Goal: Task Accomplishment & Management: Manage account settings

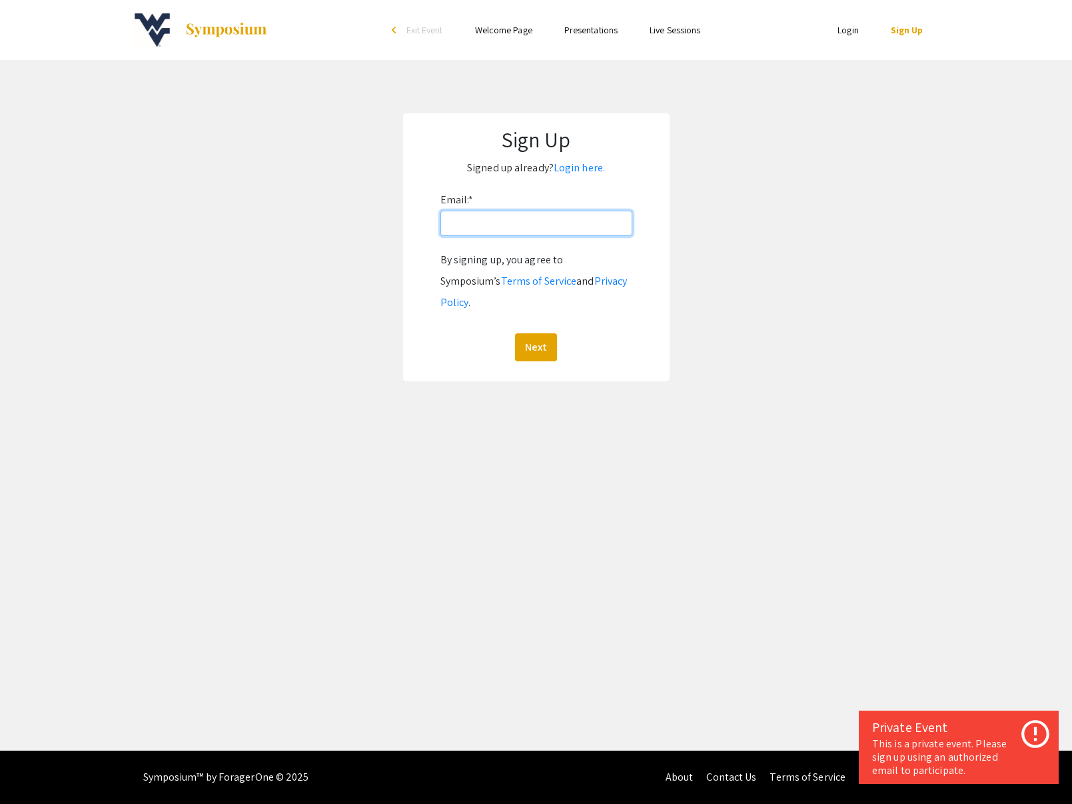
click at [476, 223] on input "Email: *" at bounding box center [537, 223] width 192 height 25
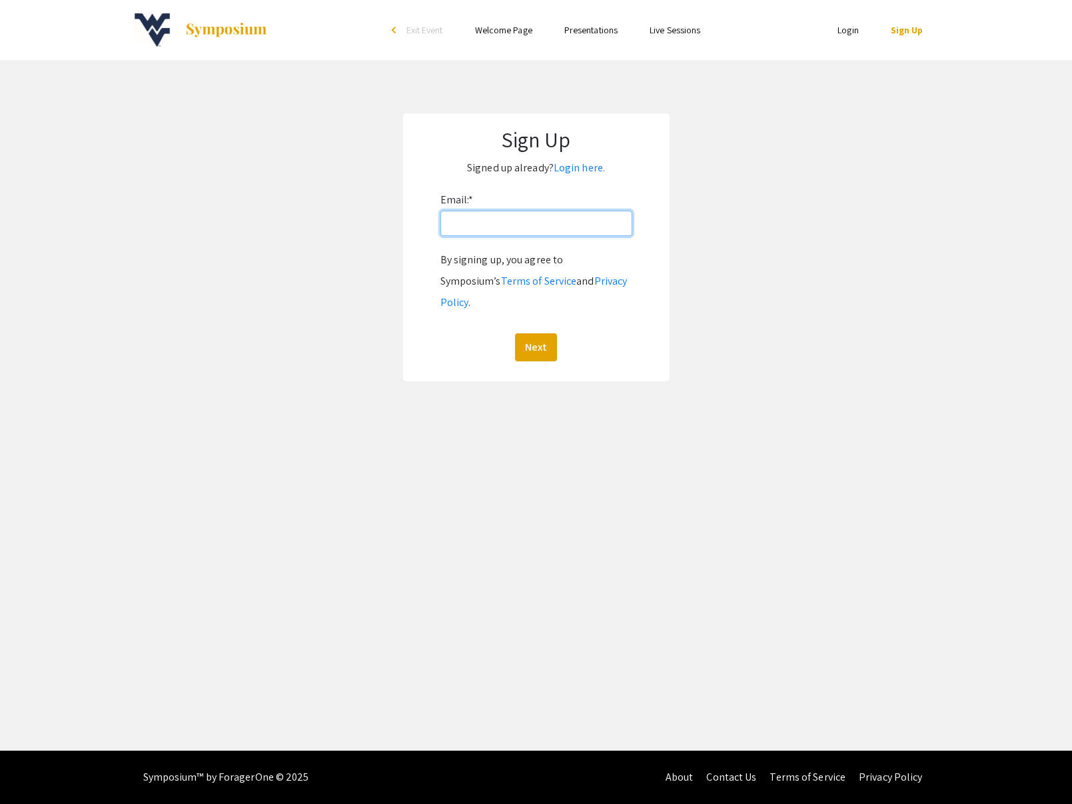
type input "jason.hubbart@mail.wvu.edu"
click at [543, 336] on button "Next" at bounding box center [536, 347] width 42 height 28
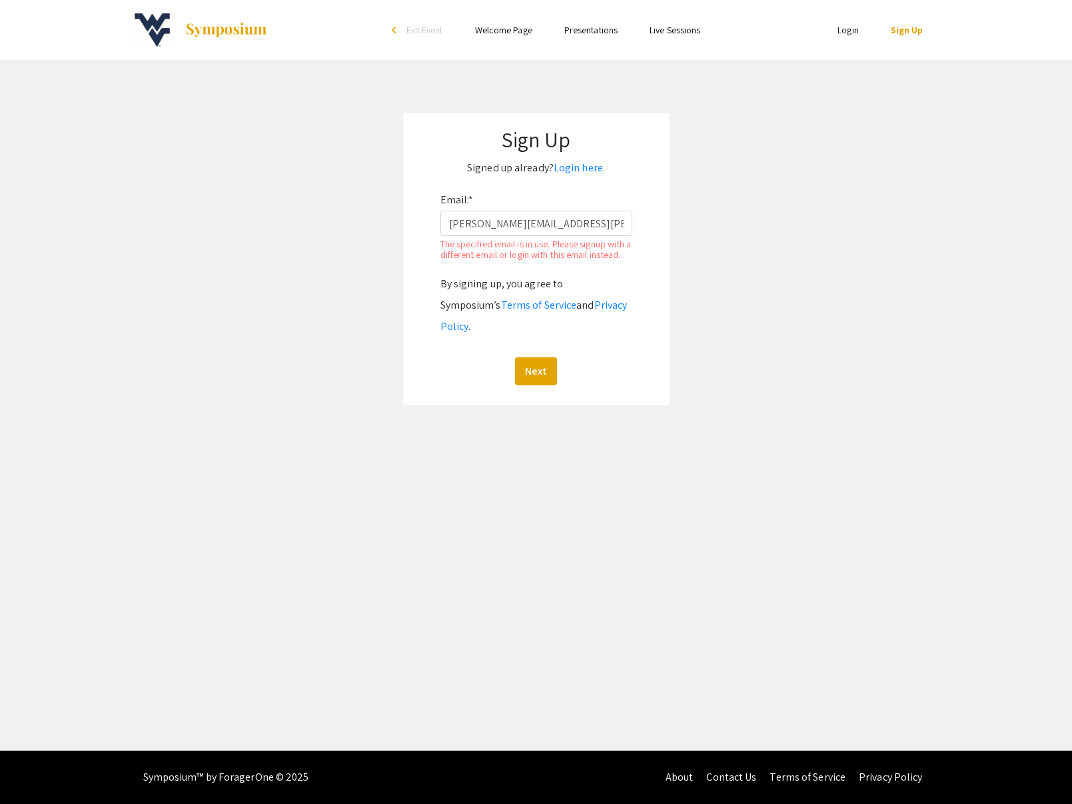
click at [851, 29] on link "Login" at bounding box center [848, 30] width 21 height 12
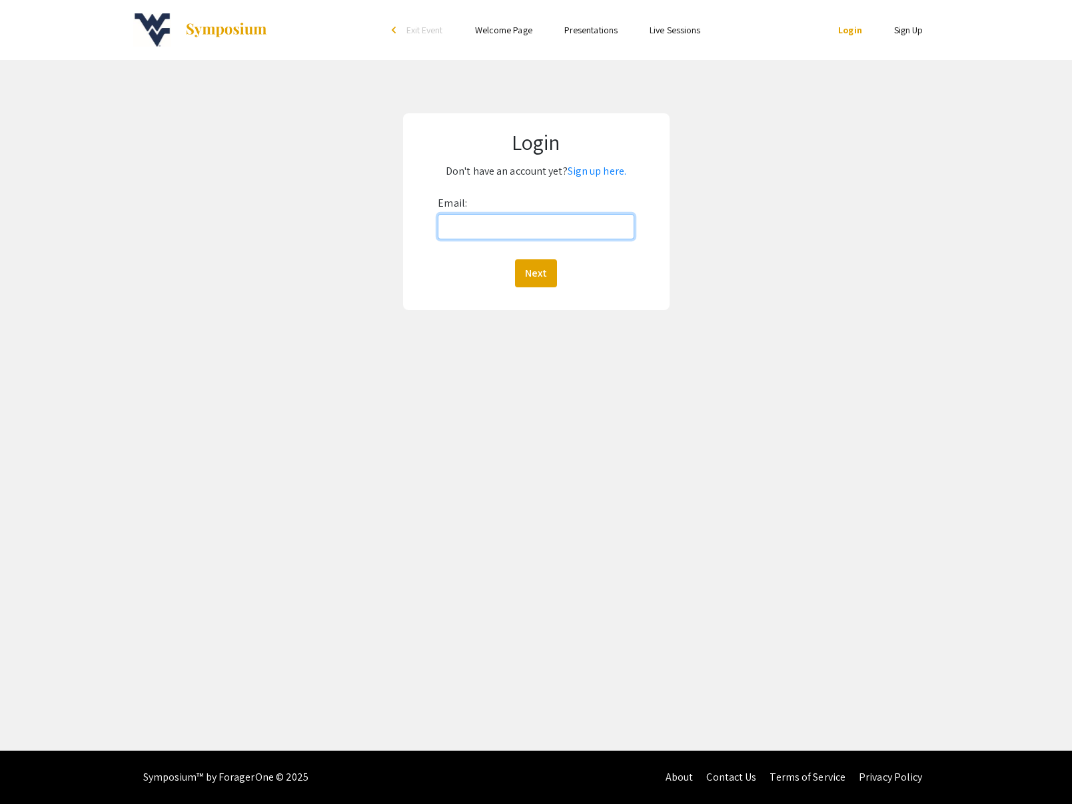
click at [555, 221] on input "Email:" at bounding box center [536, 226] width 196 height 25
type input "jason.hubbart@mail.wvu.edu"
click at [548, 277] on button "Next" at bounding box center [536, 273] width 42 height 28
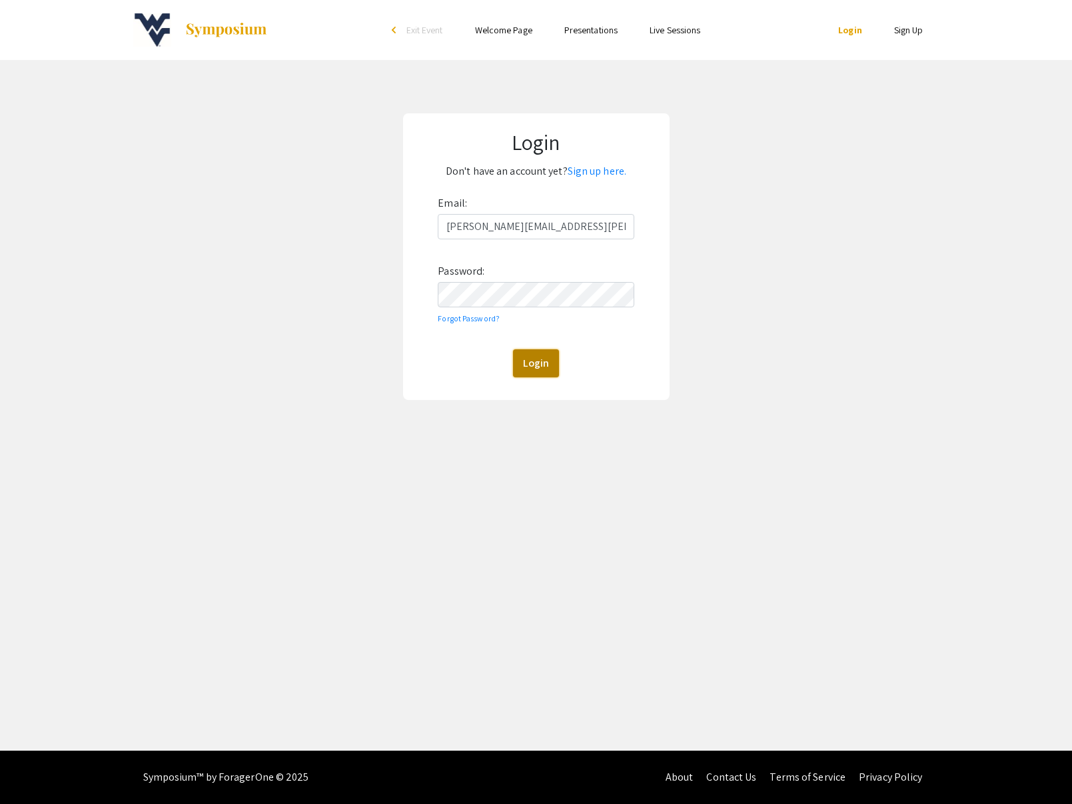
click at [547, 368] on button "Login" at bounding box center [536, 363] width 46 height 28
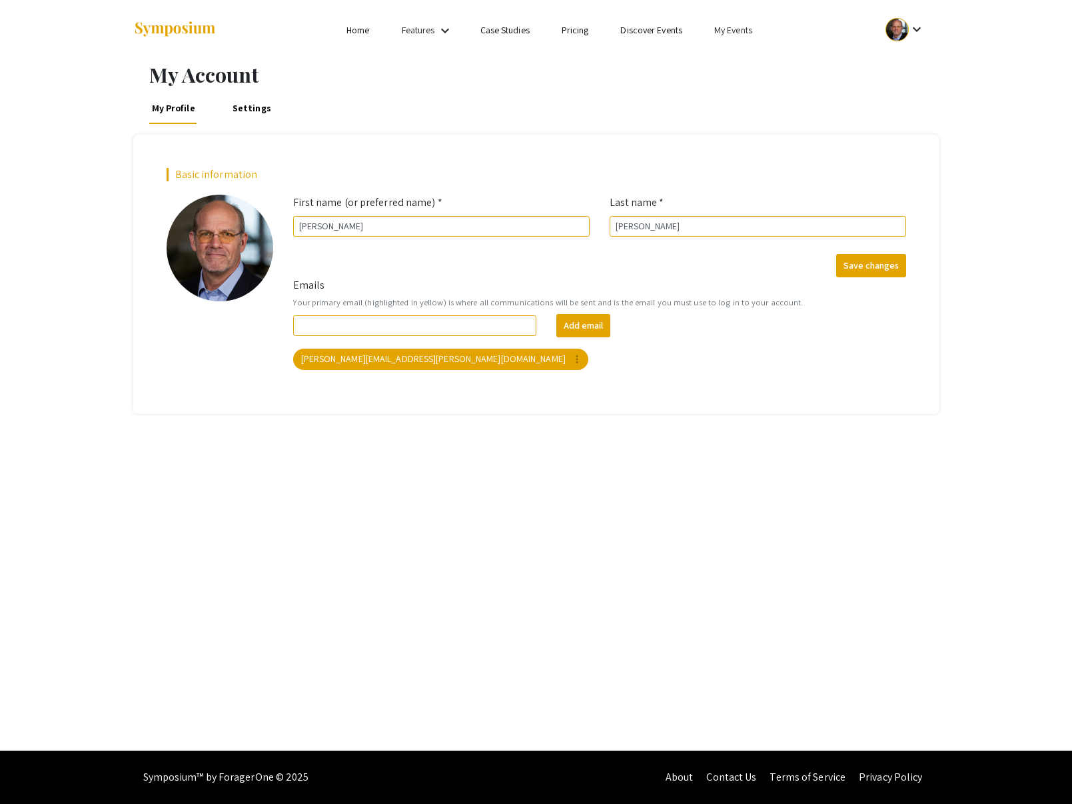
click at [733, 27] on link "My Events" at bounding box center [734, 30] width 38 height 12
click at [747, 54] on button "Events I've organized" at bounding box center [756, 59] width 114 height 32
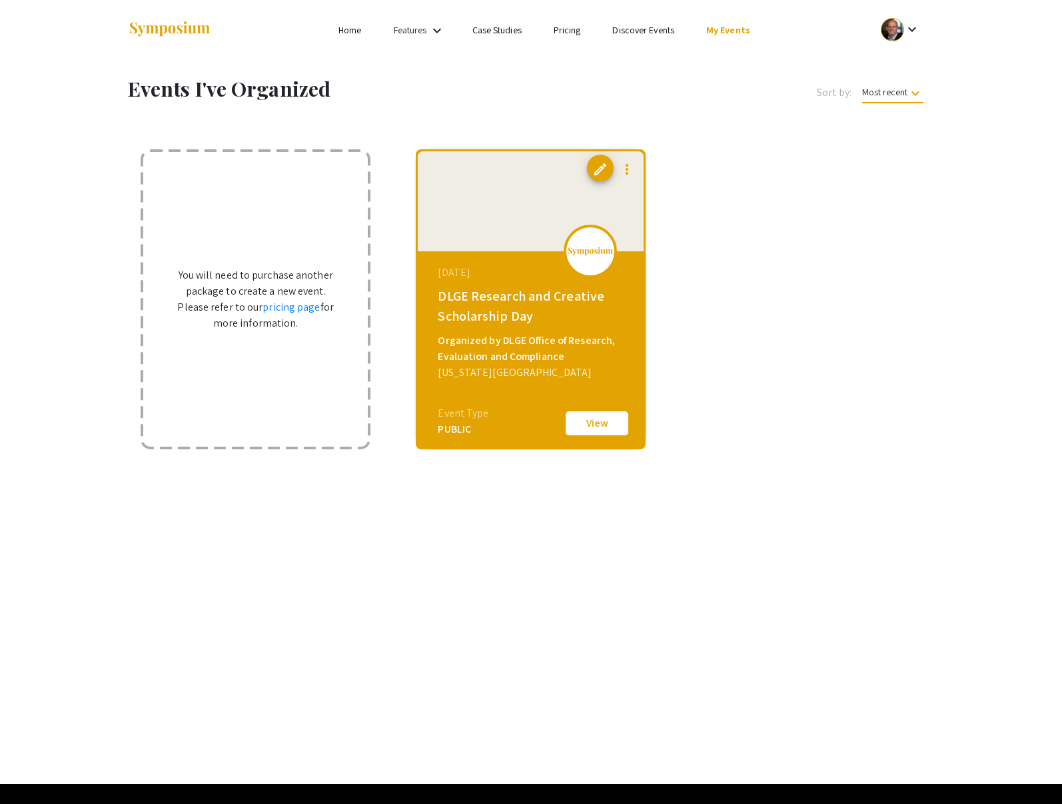
click at [586, 431] on button "View" at bounding box center [597, 423] width 67 height 28
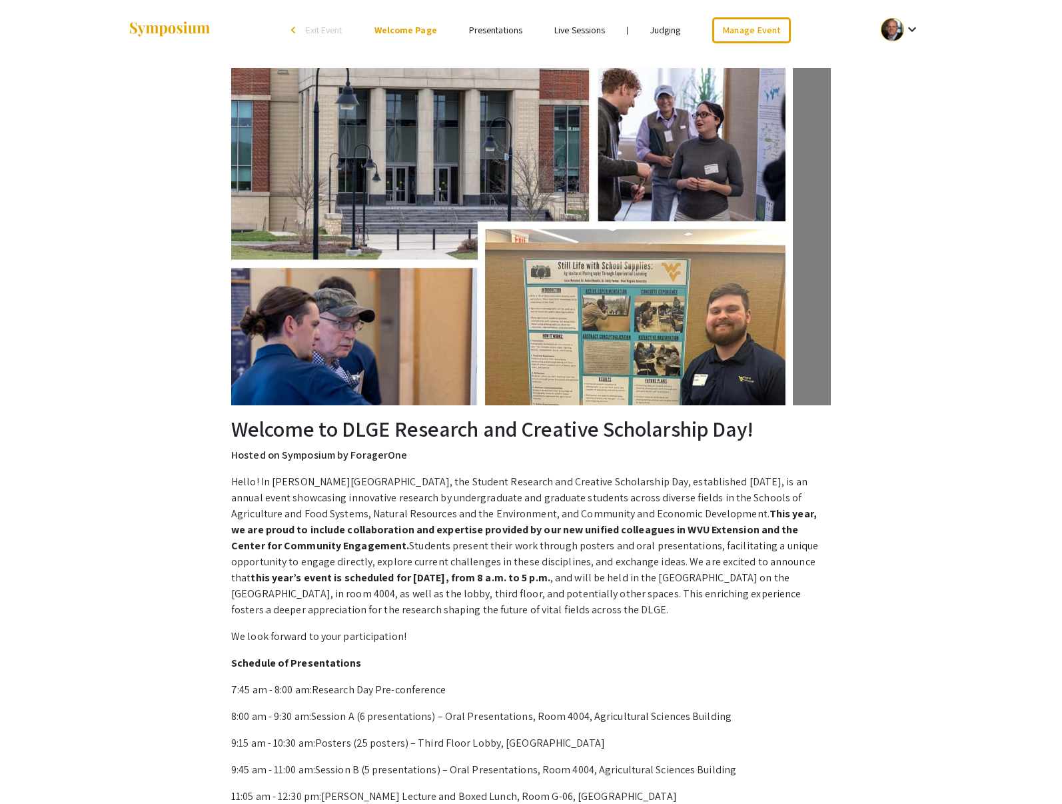
click at [483, 32] on link "Presentations" at bounding box center [495, 30] width 53 height 12
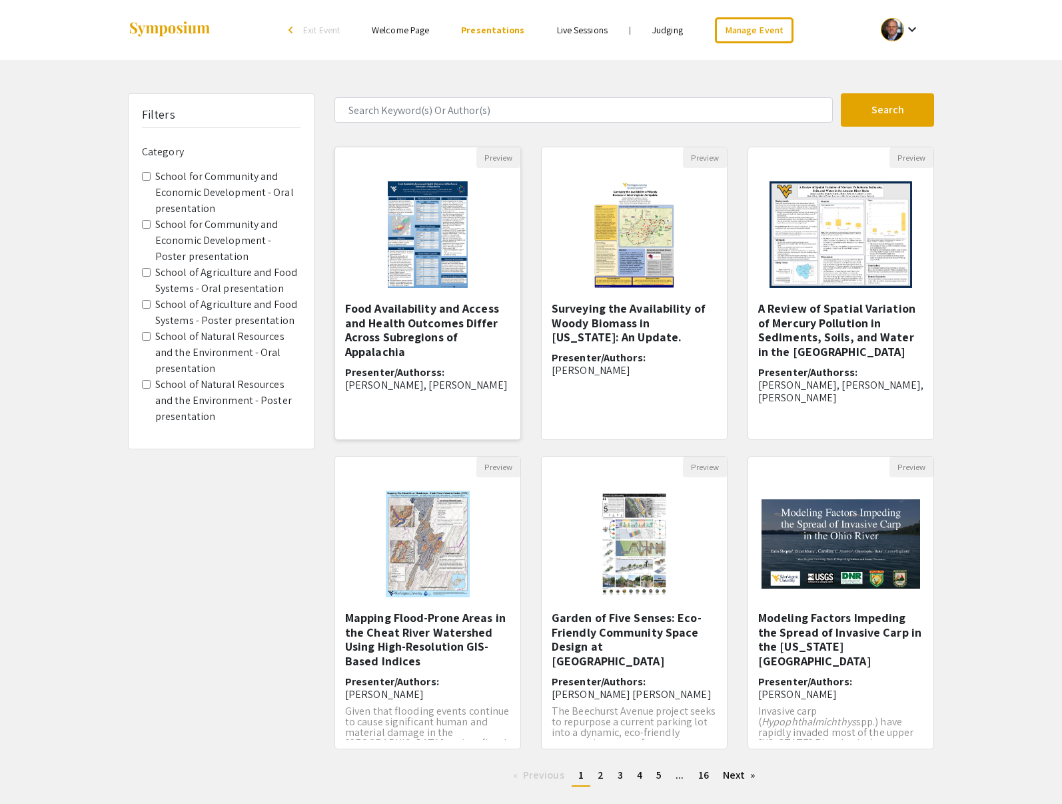
click at [425, 330] on h5 "Food Availability and Access and Health Outcomes Differ Across Subregions of Ap…" at bounding box center [427, 329] width 165 height 57
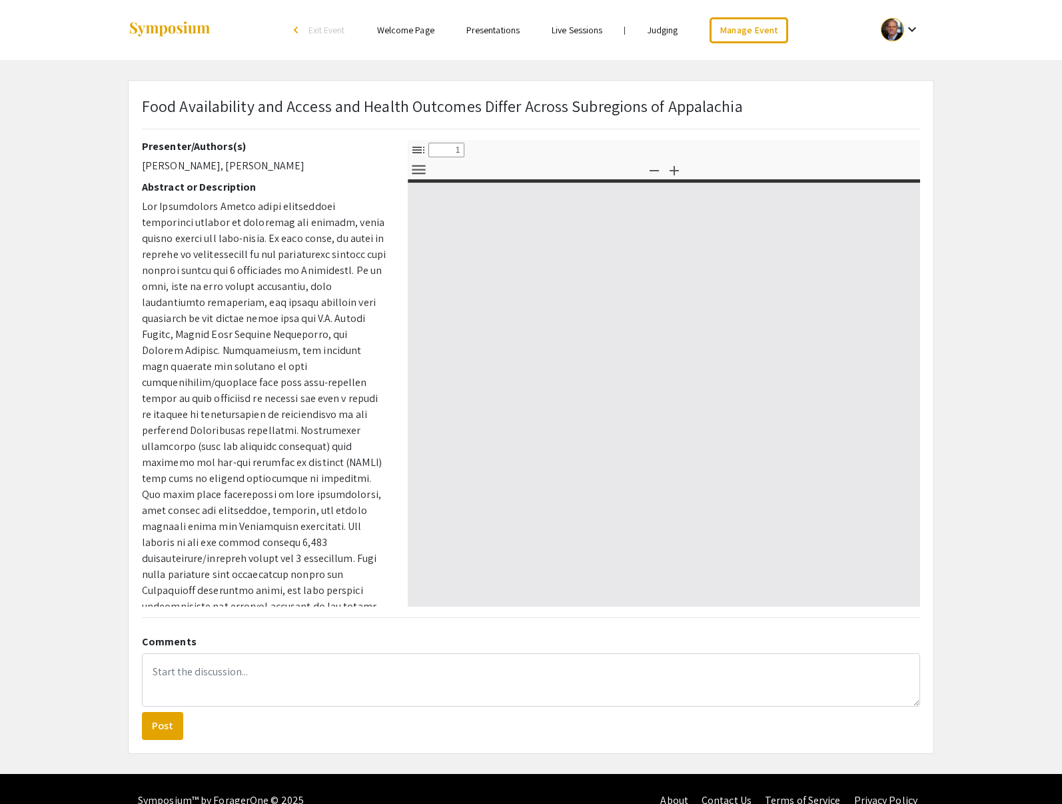
select select "custom"
type input "0"
select select "custom"
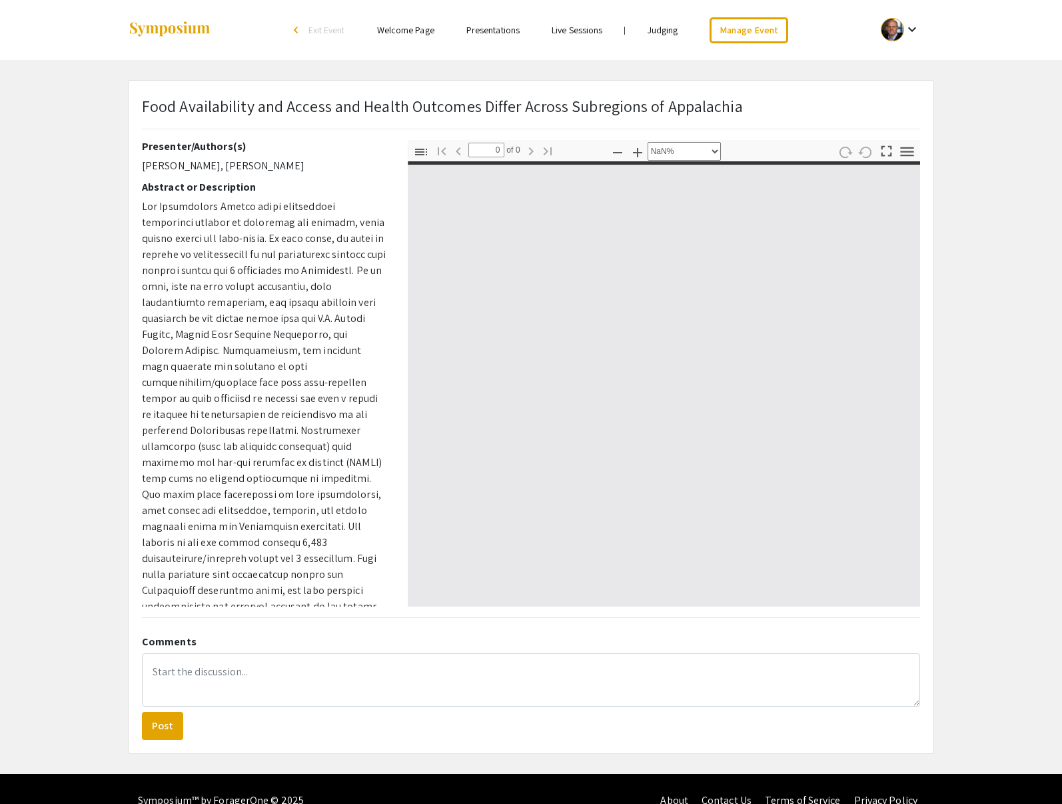
type input "1"
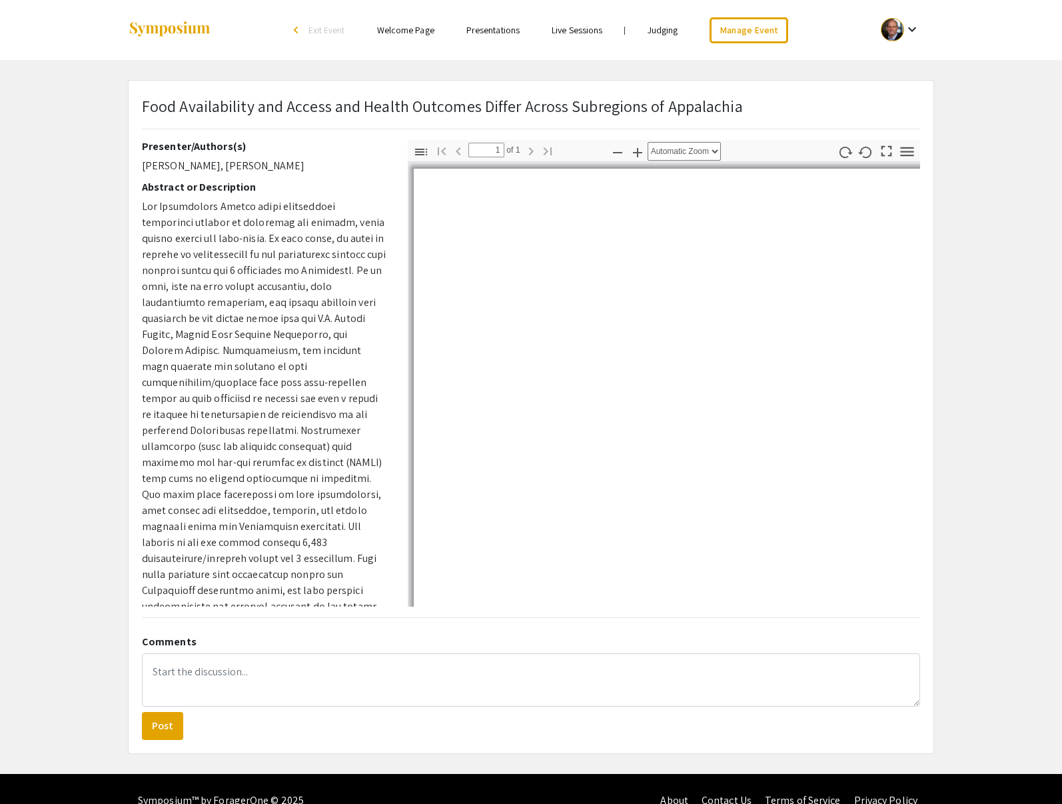
select select "auto"
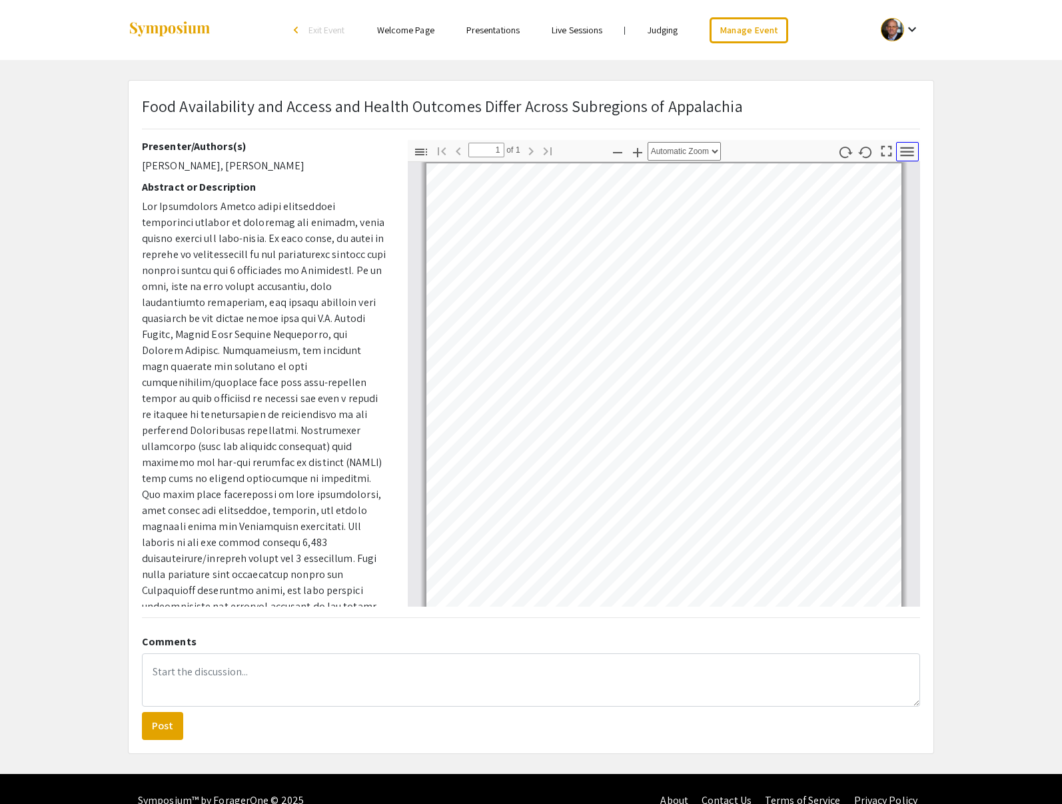
click at [910, 153] on icon "button" at bounding box center [907, 152] width 18 height 18
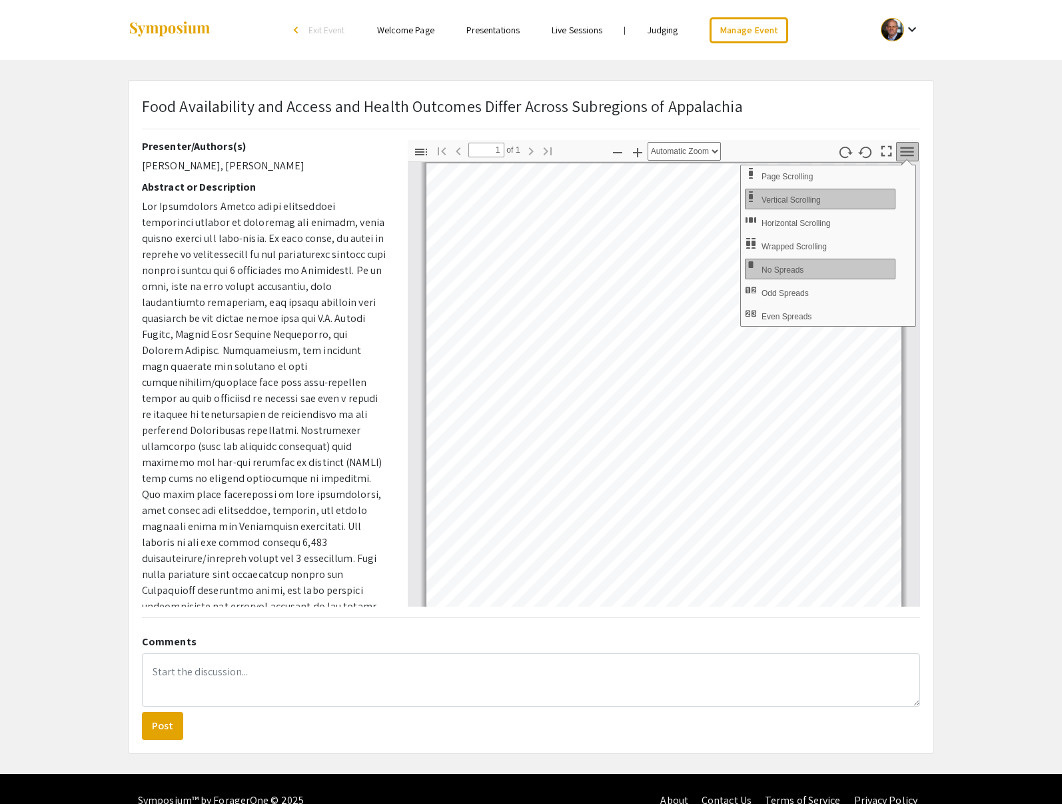
click at [955, 291] on app-presentation "Food Availability and Access and Health Outcomes Differ Across Subregions of Ap…" at bounding box center [531, 417] width 1062 height 674
click at [965, 287] on app-presentation "Food Availability and Access and Health Outcomes Differ Across Subregions of Ap…" at bounding box center [531, 417] width 1062 height 674
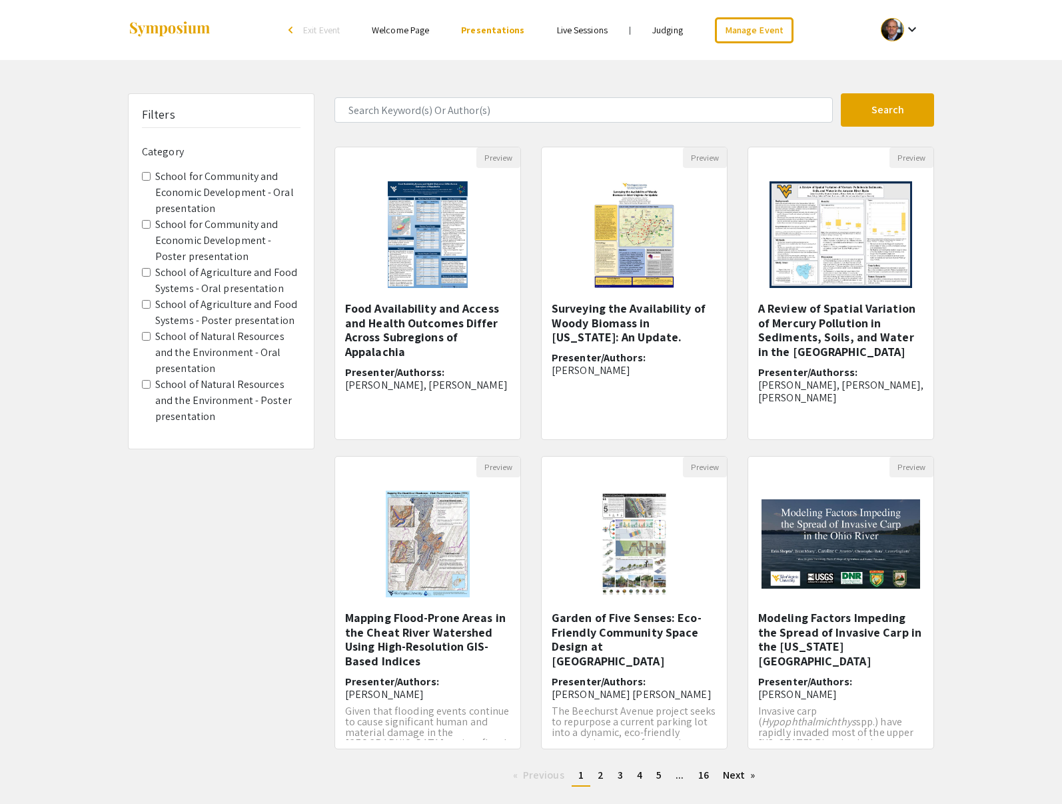
click at [291, 31] on div "arrow_back_ios" at bounding box center [293, 30] width 8 height 8
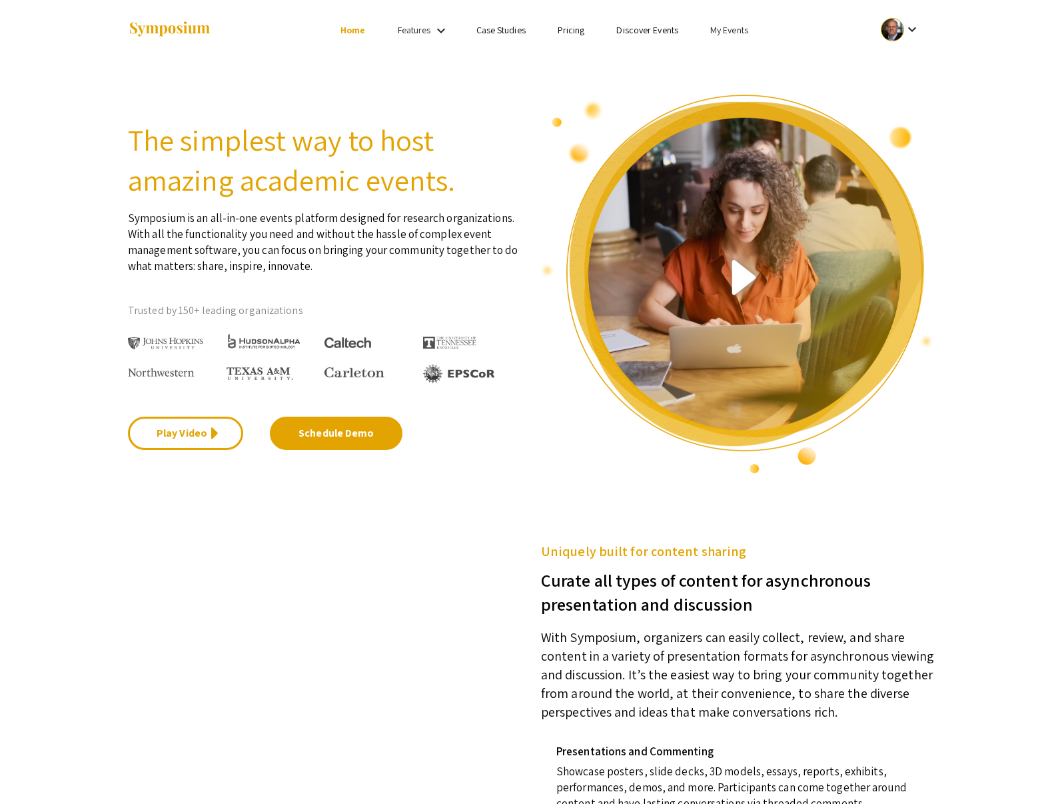
click at [737, 29] on link "My Events" at bounding box center [730, 30] width 38 height 12
click at [746, 54] on button "Events I've organized" at bounding box center [751, 59] width 114 height 32
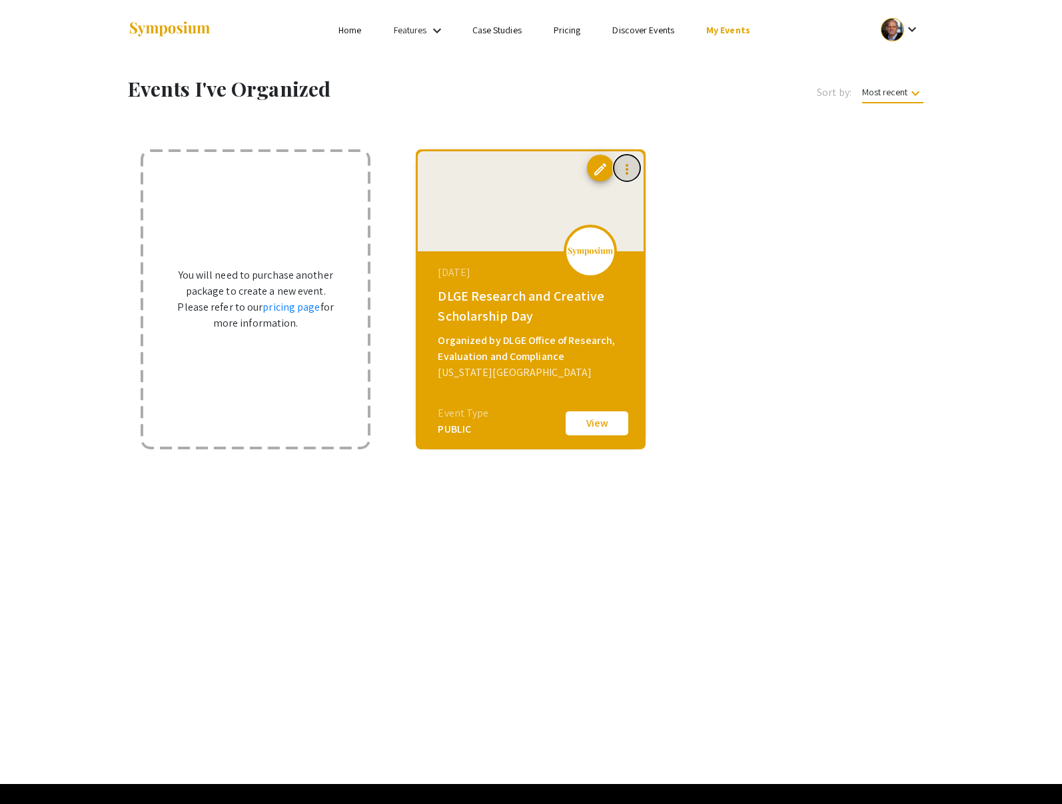
click at [626, 169] on mat-icon "more_vert" at bounding box center [627, 169] width 16 height 16
click at [675, 165] on div at bounding box center [531, 402] width 1062 height 804
click at [456, 429] on div "PUBLIC" at bounding box center [463, 429] width 51 height 16
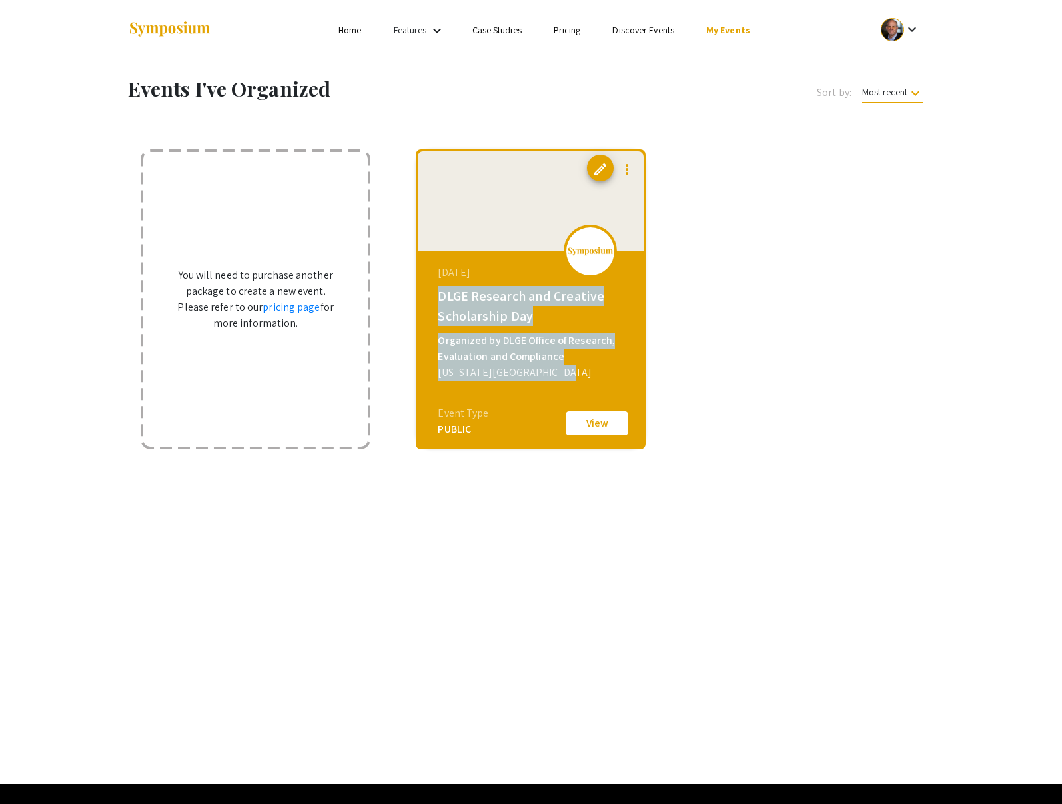
drag, startPoint x: 438, startPoint y: 297, endPoint x: 575, endPoint y: 369, distance: 154.4
click at [575, 369] on div "February 03, 2025 DLGE Research and Creative Scholarship Day Organized by DLGE …" at bounding box center [532, 334] width 229 height 167
copy div "DLGE Research and Creative Scholarship Day Organized by DLGE Office of Research…"
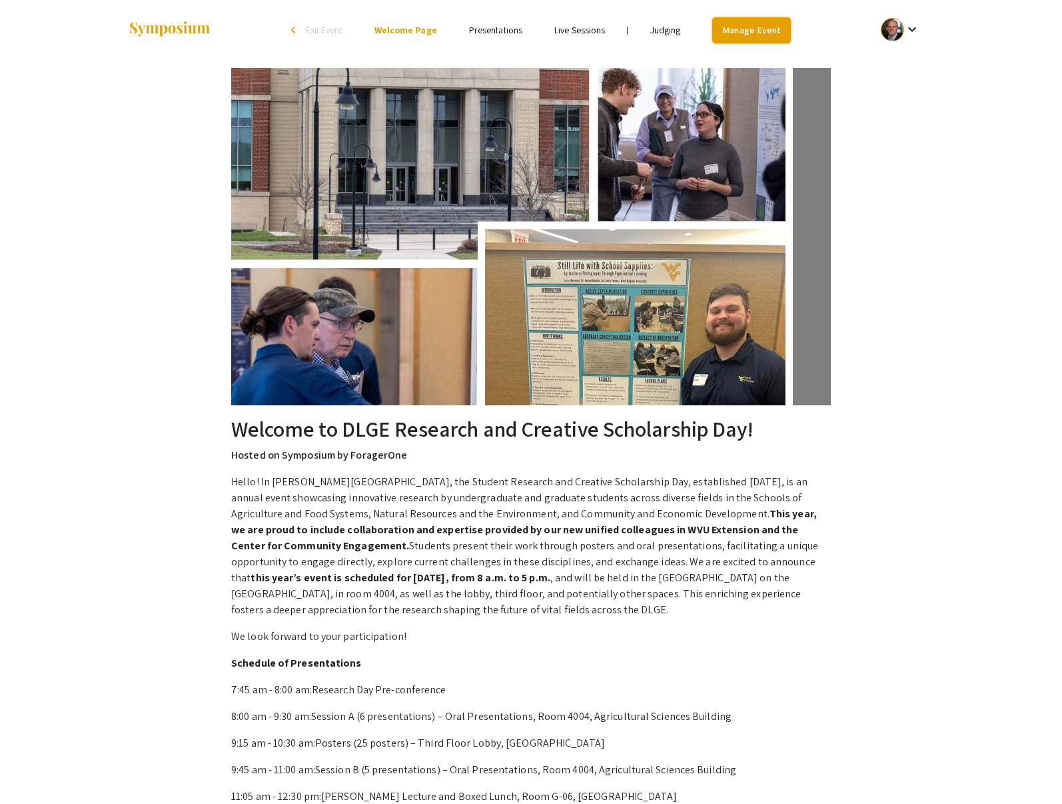
click at [749, 35] on link "Manage Event" at bounding box center [752, 30] width 79 height 26
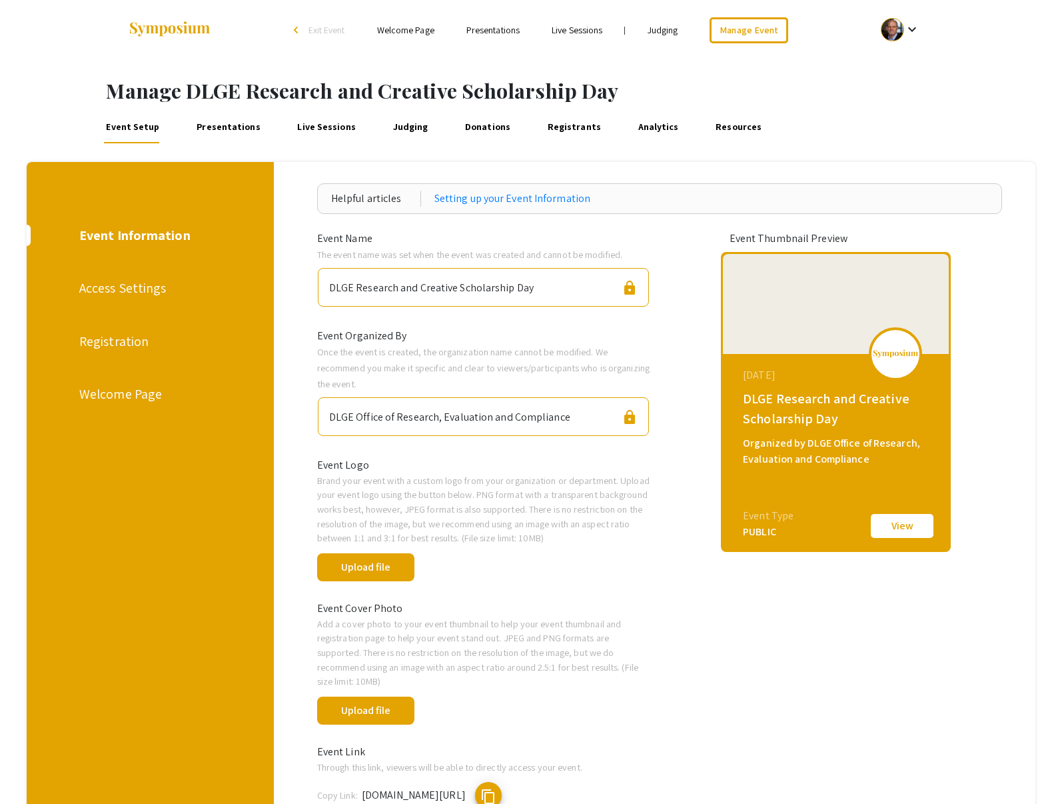
click at [208, 124] on link "Presentations" at bounding box center [228, 127] width 69 height 32
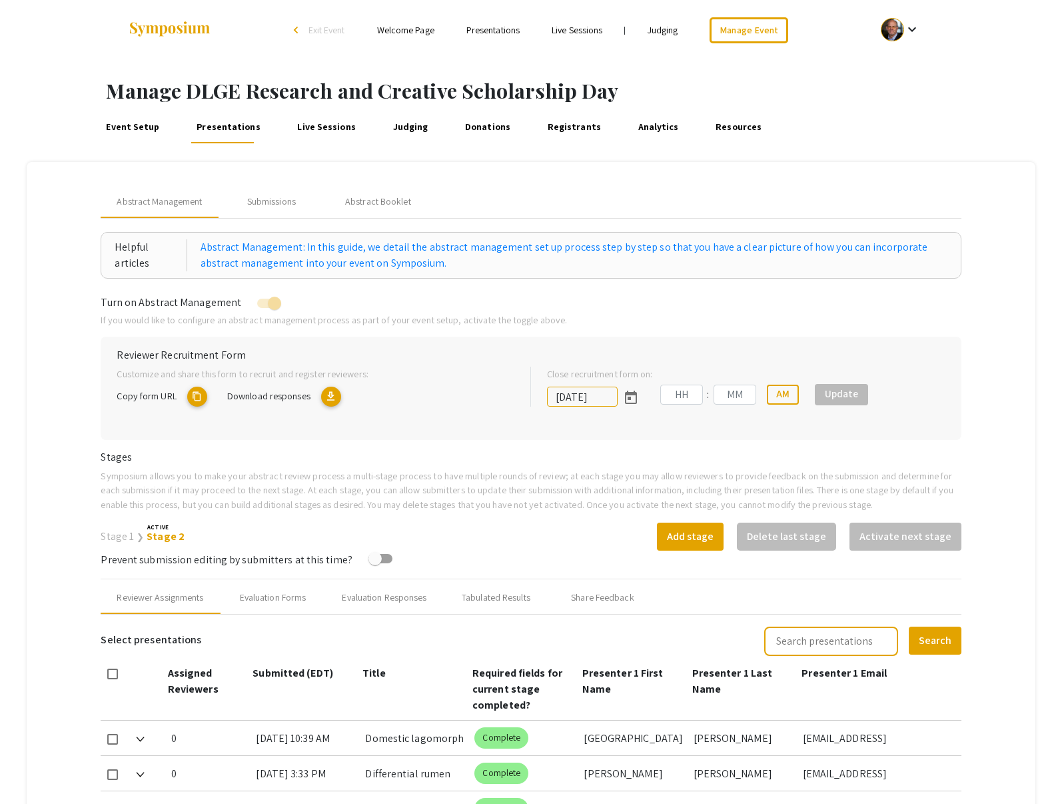
type input "[DATE]"
type input "11"
type input "28"
click at [263, 201] on div "Submissions" at bounding box center [271, 202] width 49 height 14
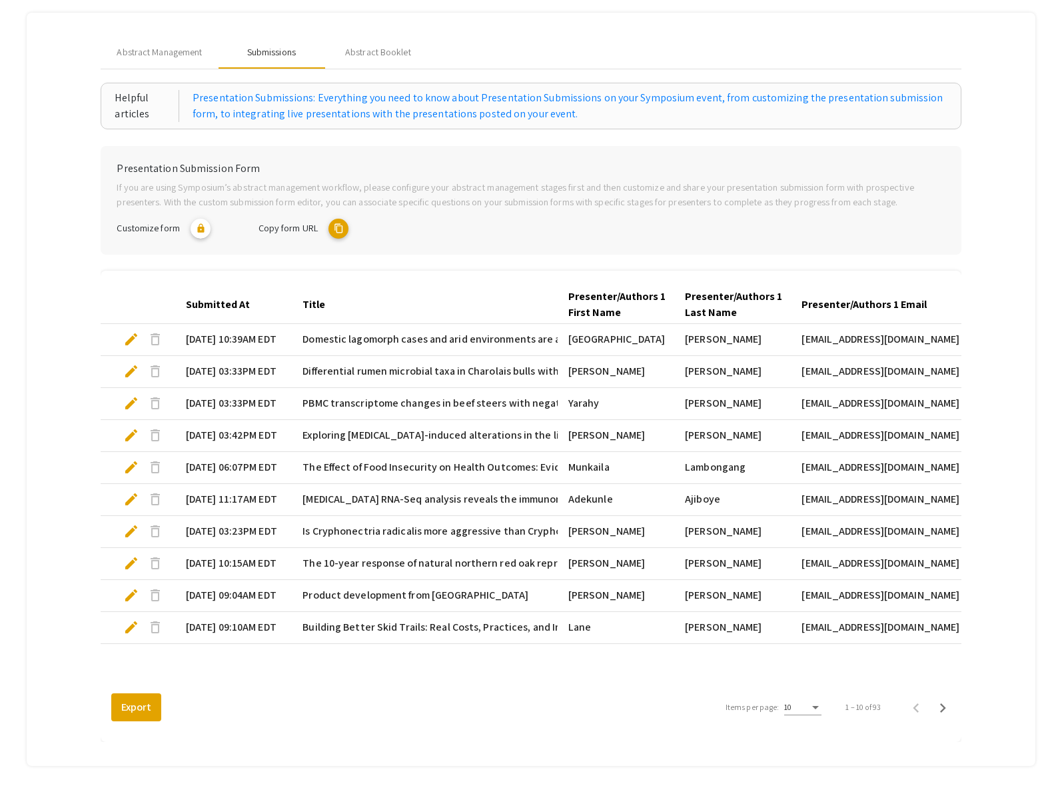
scroll to position [200, 0]
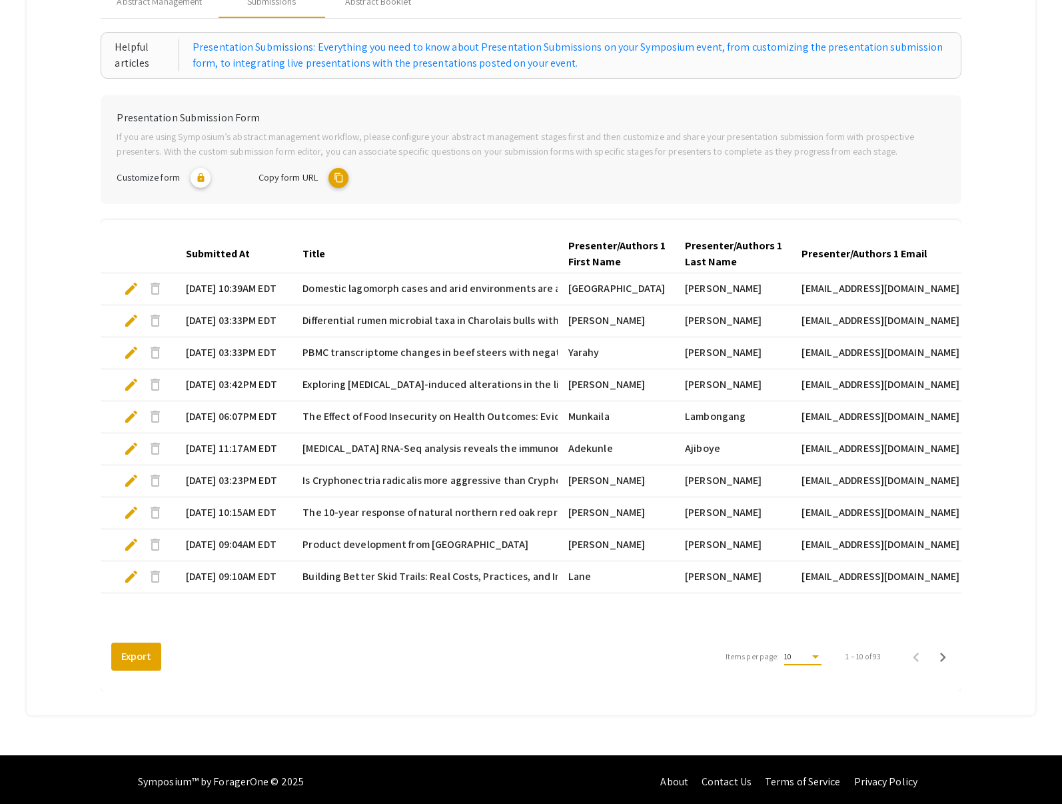
click at [819, 657] on div "Items per page:" at bounding box center [816, 656] width 7 height 3
click at [805, 677] on span "25" at bounding box center [811, 681] width 37 height 24
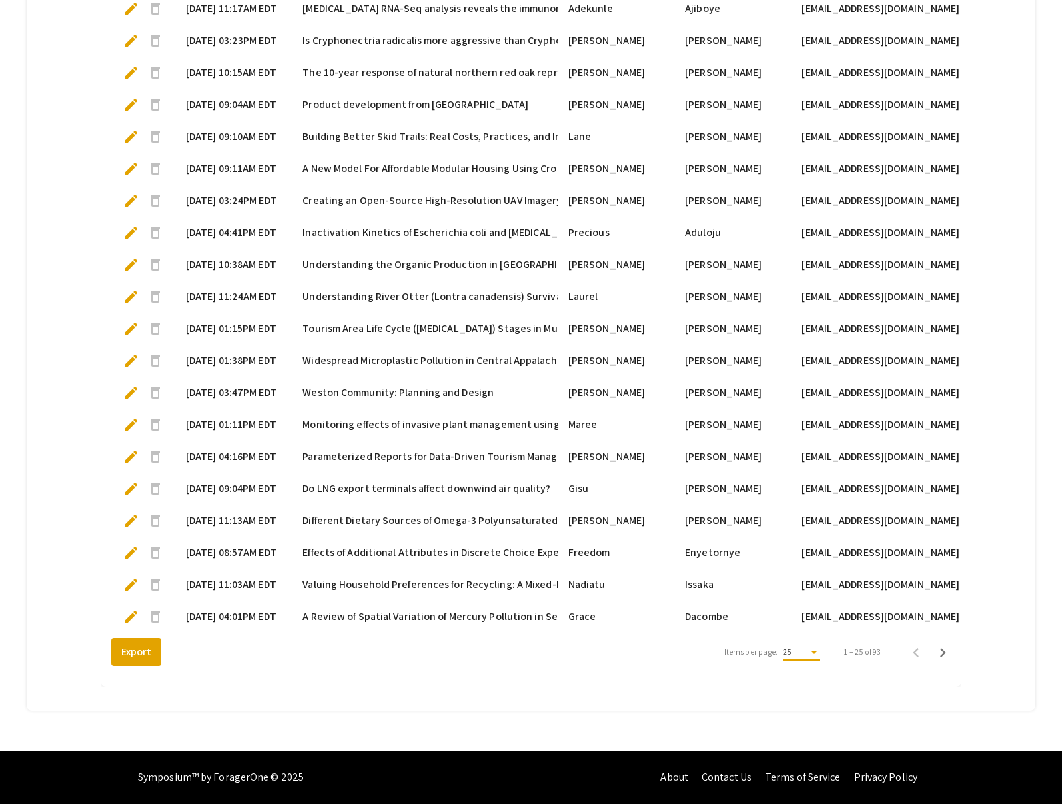
scroll to position [650, 0]
click at [141, 652] on button "Export" at bounding box center [136, 652] width 50 height 28
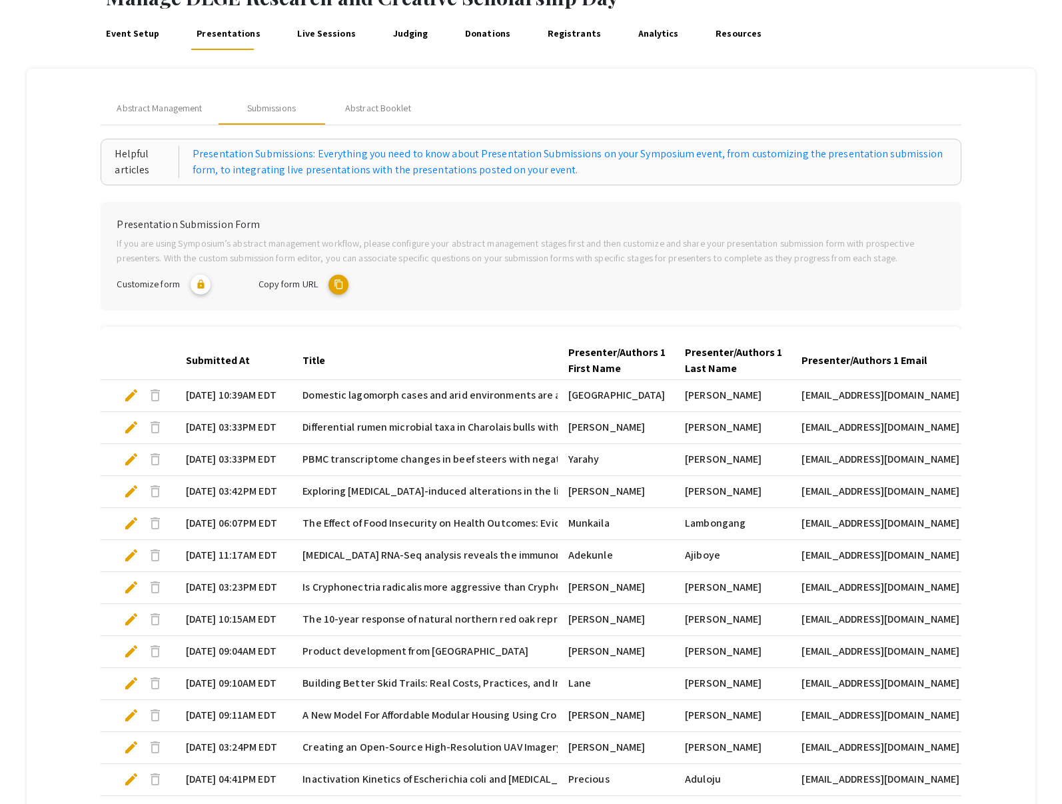
scroll to position [117, 0]
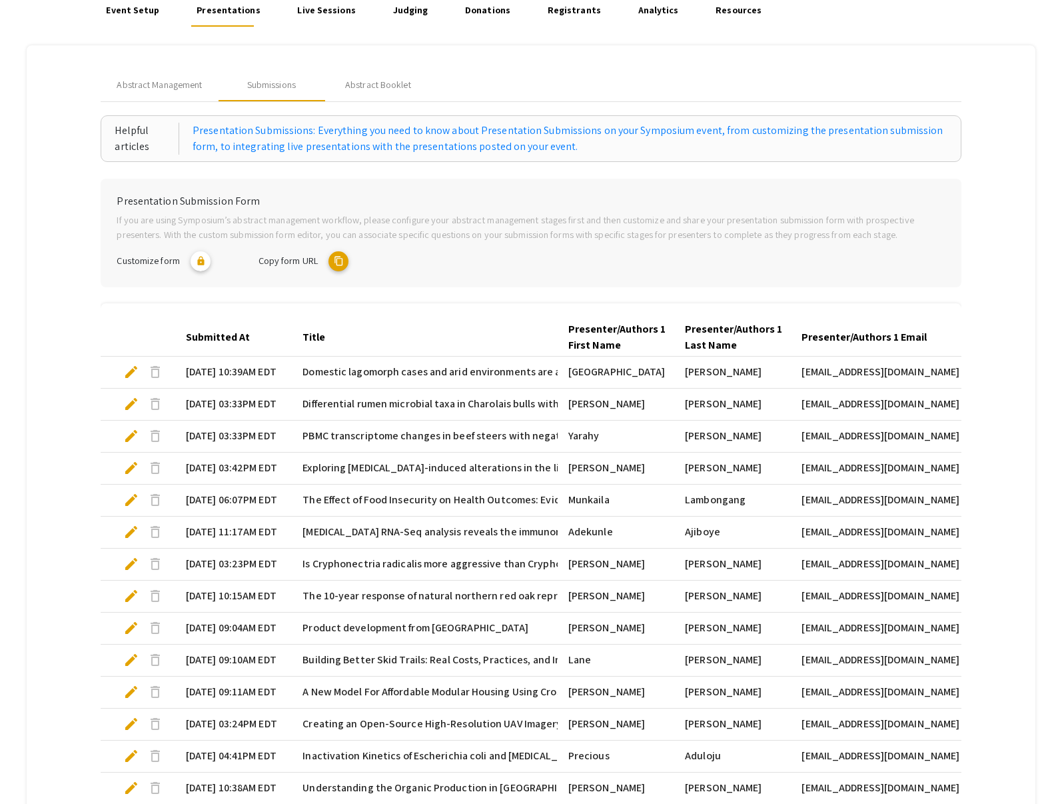
click at [65, 359] on mat-tab-group "Abstract Management Submissions Abstract Booklet Helpful articles Presentation …" at bounding box center [531, 639] width 1009 height 1188
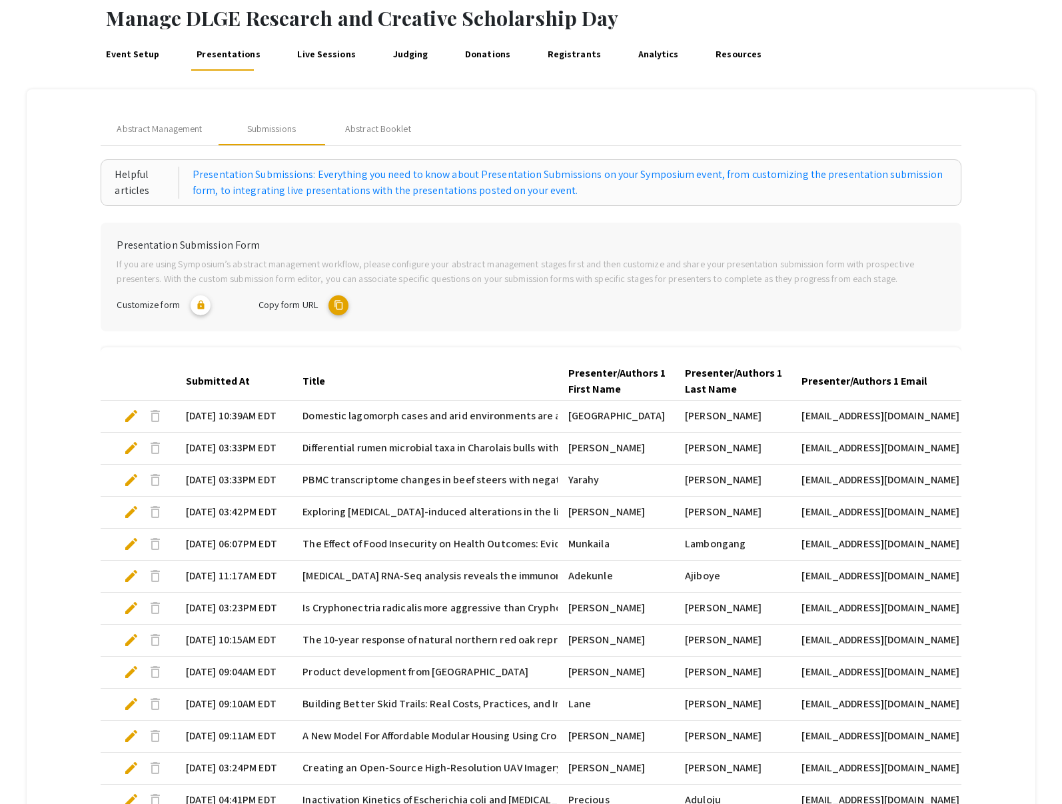
scroll to position [50, 0]
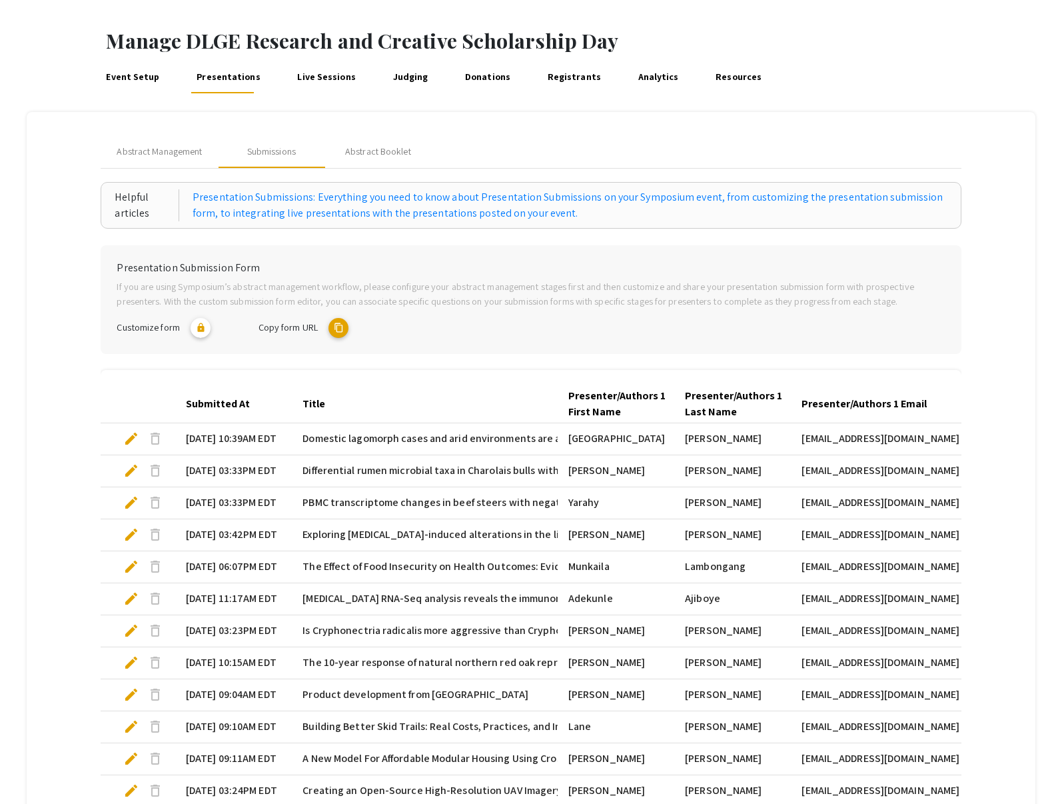
click at [717, 77] on link "Resources" at bounding box center [738, 77] width 51 height 32
click at [129, 439] on span "edit" at bounding box center [131, 439] width 16 height 16
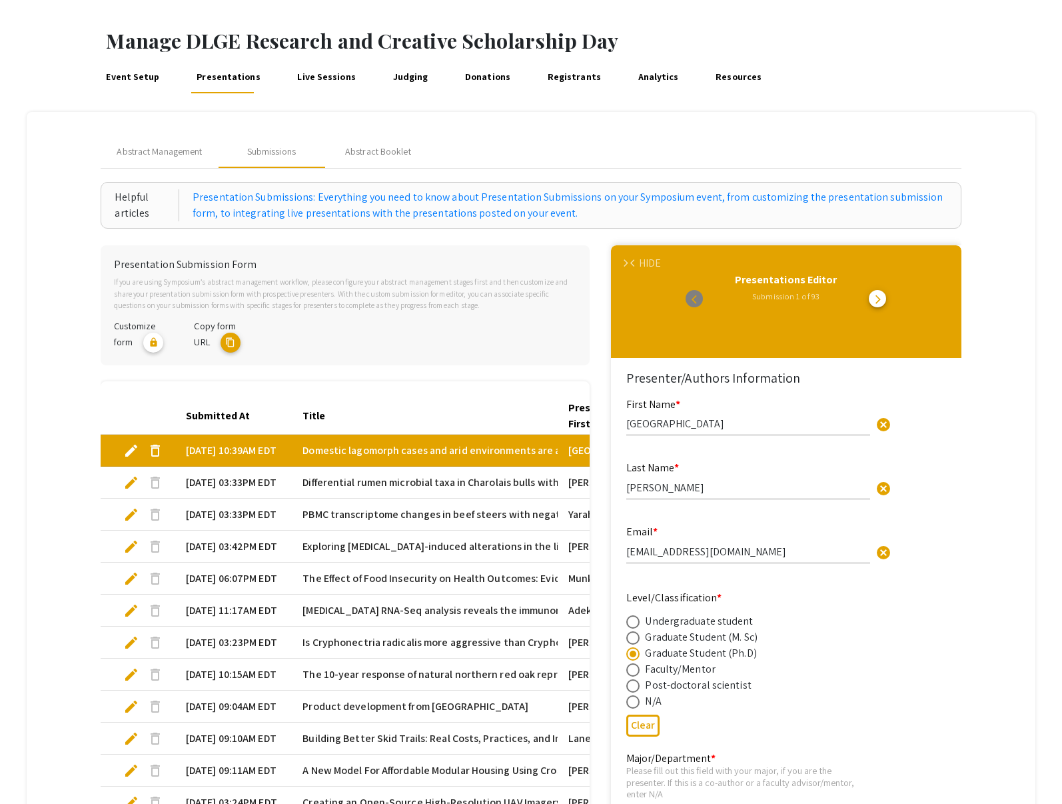
type input "1"
click at [63, 389] on mat-tab-group "Abstract Management Submissions Abstract Booklet Helpful articles Presentation …" at bounding box center [531, 712] width 1009 height 1200
click at [145, 82] on link "Event Setup" at bounding box center [132, 77] width 59 height 32
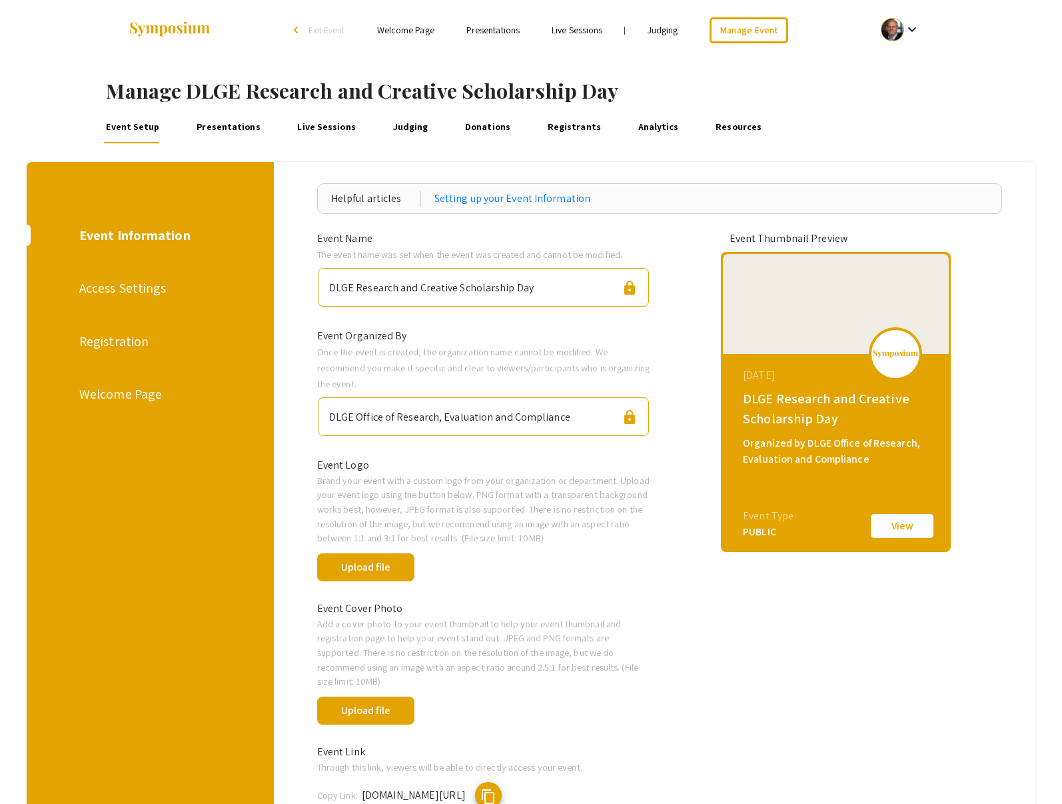
click at [407, 125] on link "Judging" at bounding box center [411, 127] width 41 height 32
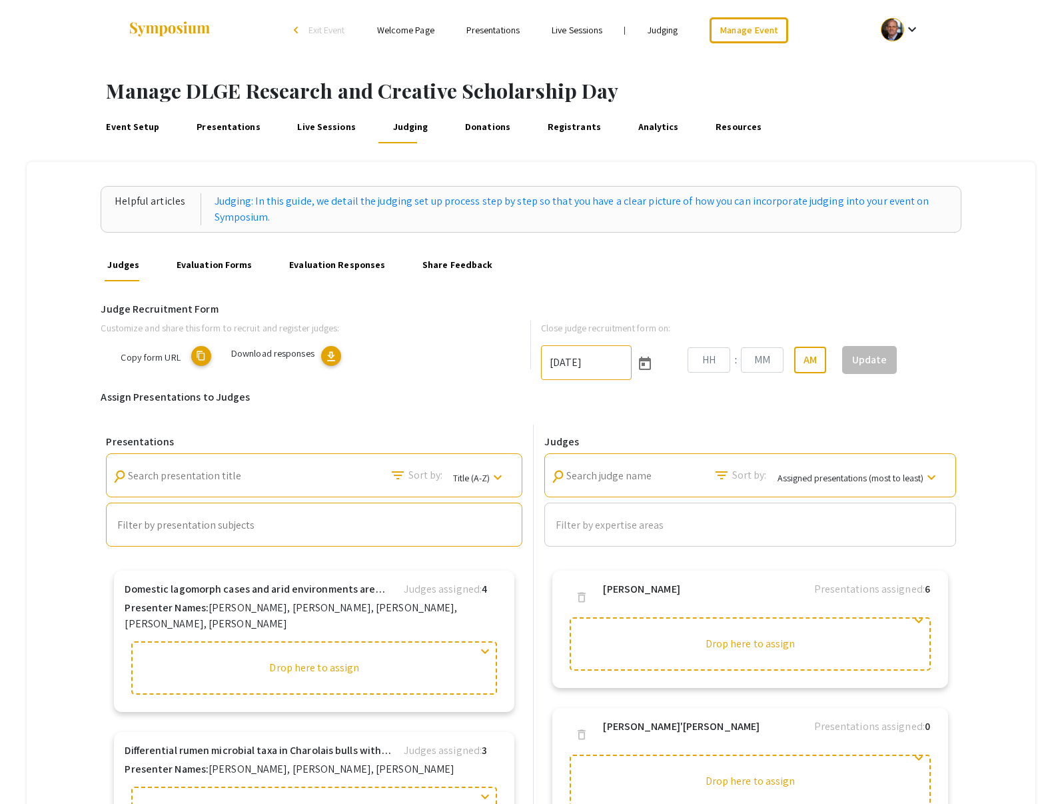
type input "[DATE]"
type input "11"
type input "28"
click at [497, 34] on link "Presentations" at bounding box center [493, 30] width 53 height 12
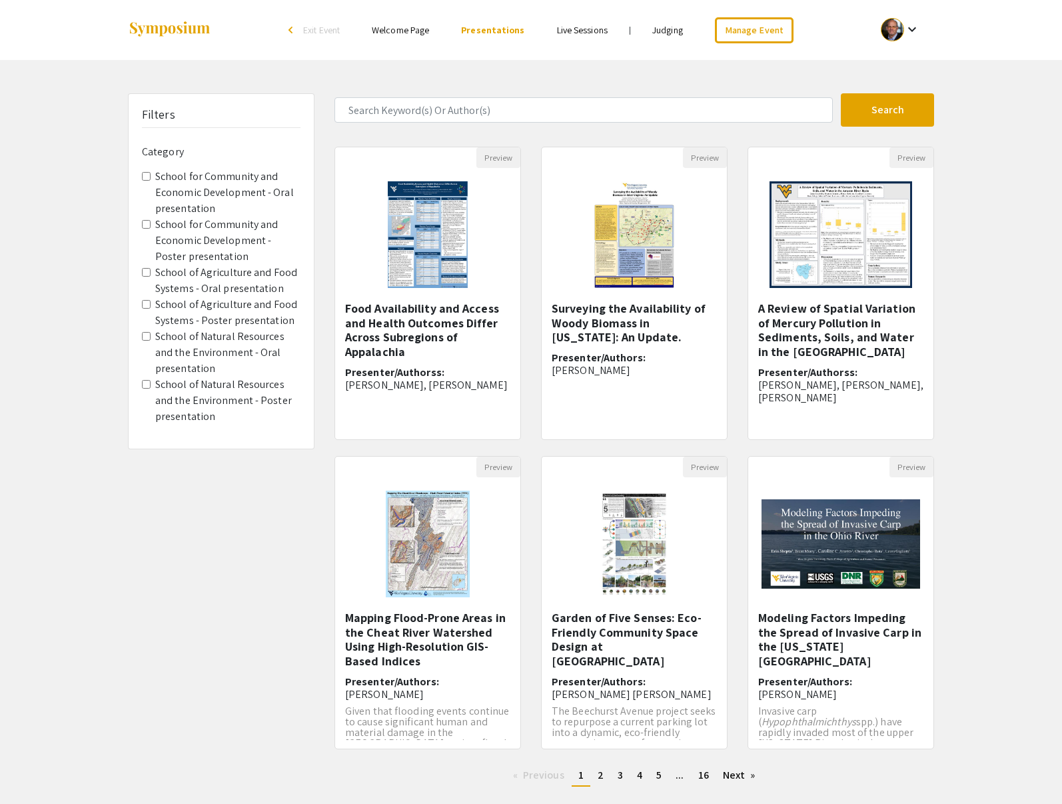
click at [1008, 158] on div "Filters Category School for Community and Economic Development - Oral presentat…" at bounding box center [531, 445] width 1062 height 704
click at [910, 30] on mat-icon "keyboard_arrow_down" at bounding box center [912, 29] width 16 height 16
click at [1019, 99] on div at bounding box center [531, 402] width 1062 height 804
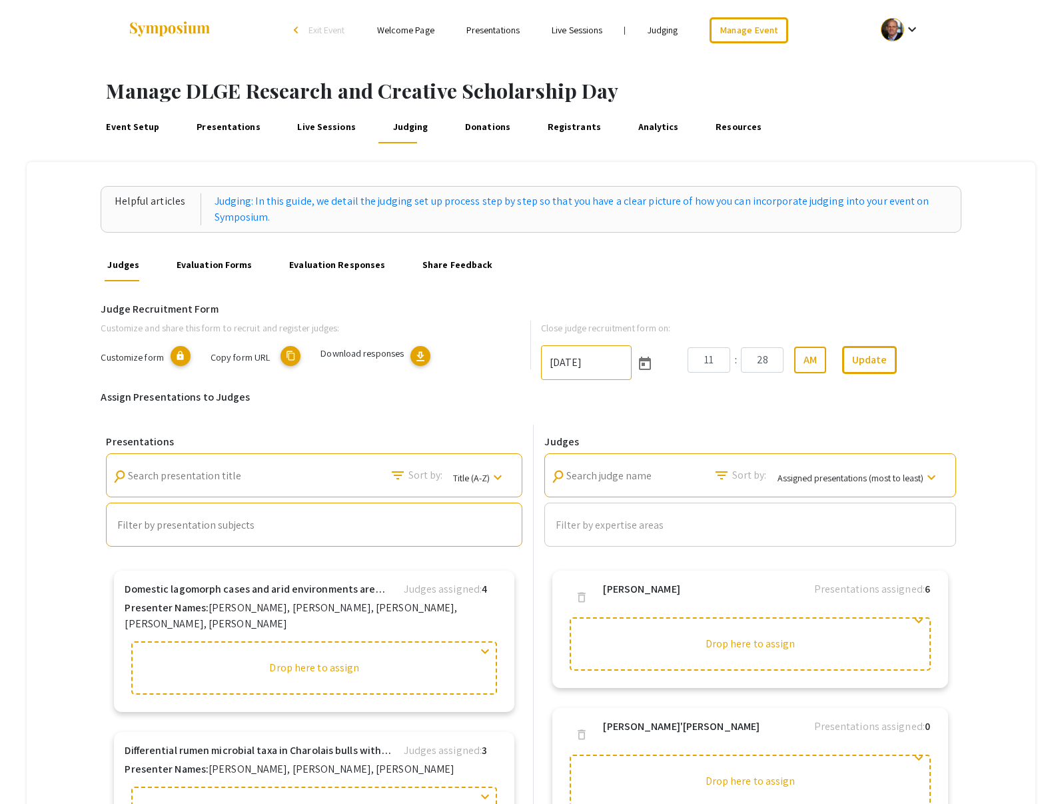
click at [212, 127] on link "Presentations" at bounding box center [228, 127] width 69 height 32
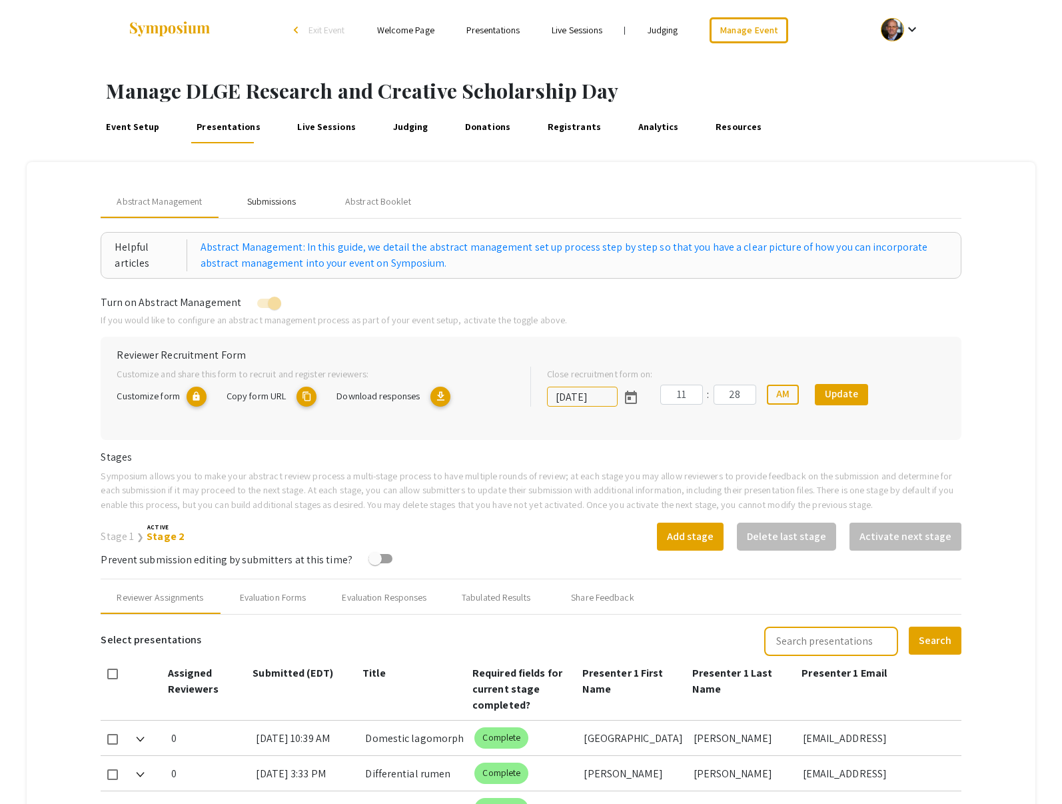
click at [274, 202] on div "Submissions" at bounding box center [271, 202] width 49 height 14
